Goal: Navigation & Orientation: Find specific page/section

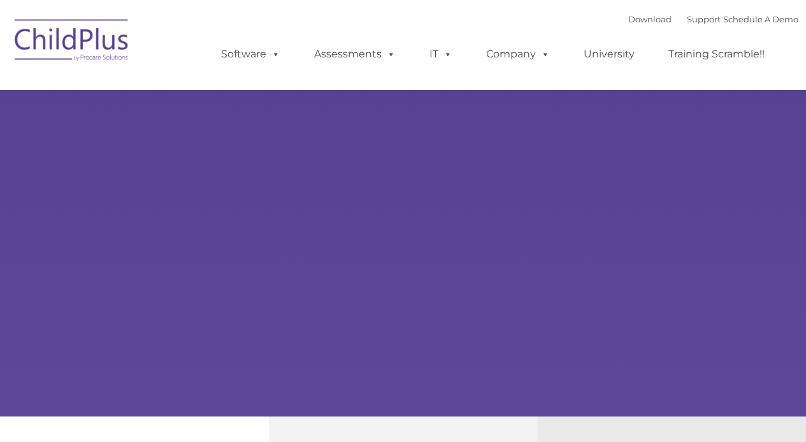
select select "MEDIUM"
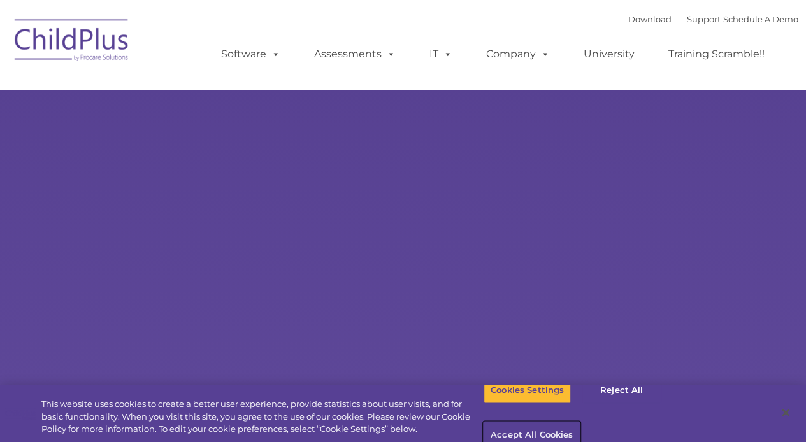
click at [580, 422] on button "Accept All Cookies" at bounding box center [532, 435] width 96 height 27
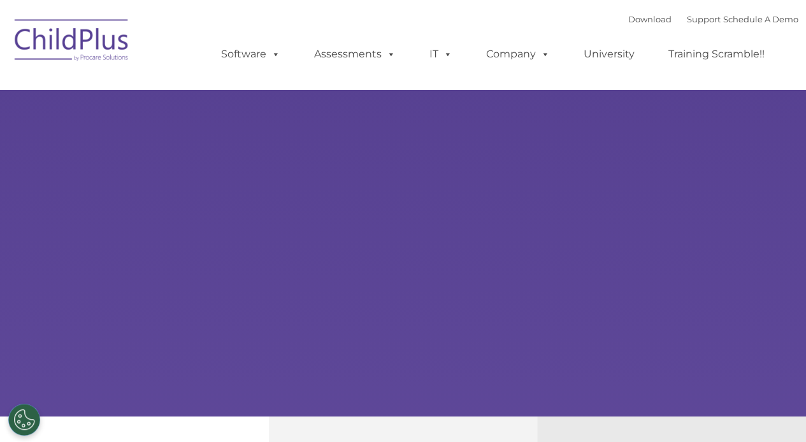
click at [104, 36] on img at bounding box center [71, 42] width 127 height 64
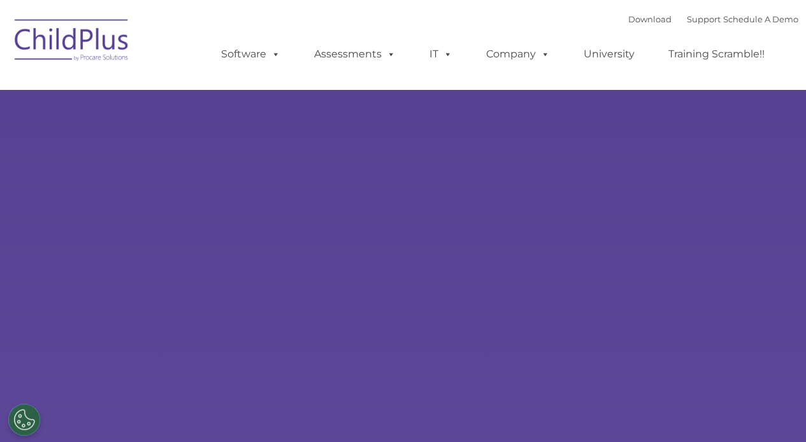
select select "MEDIUM"
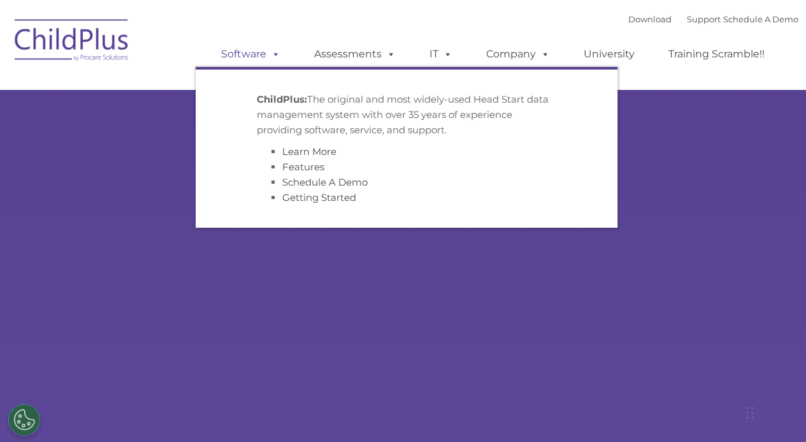
click at [263, 53] on link "Software" at bounding box center [250, 53] width 85 height 25
